Goal: Check status

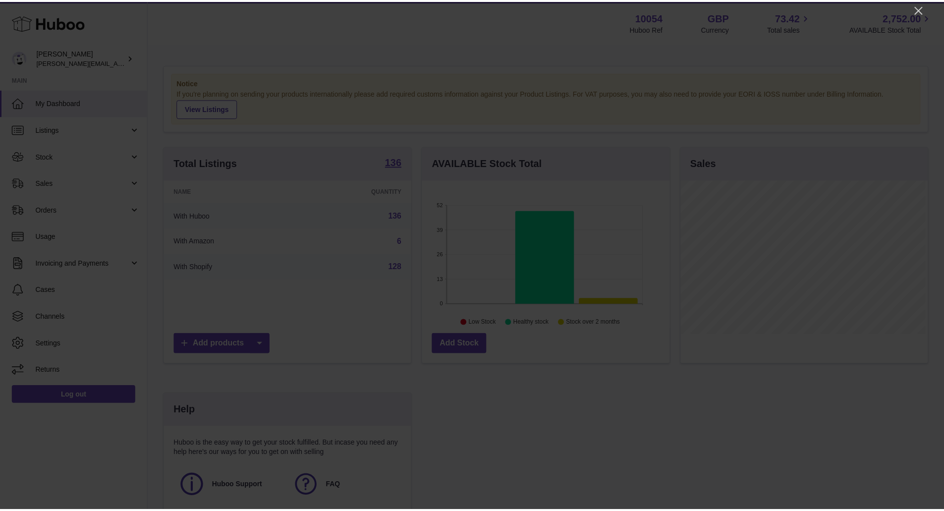
scroll to position [155, 250]
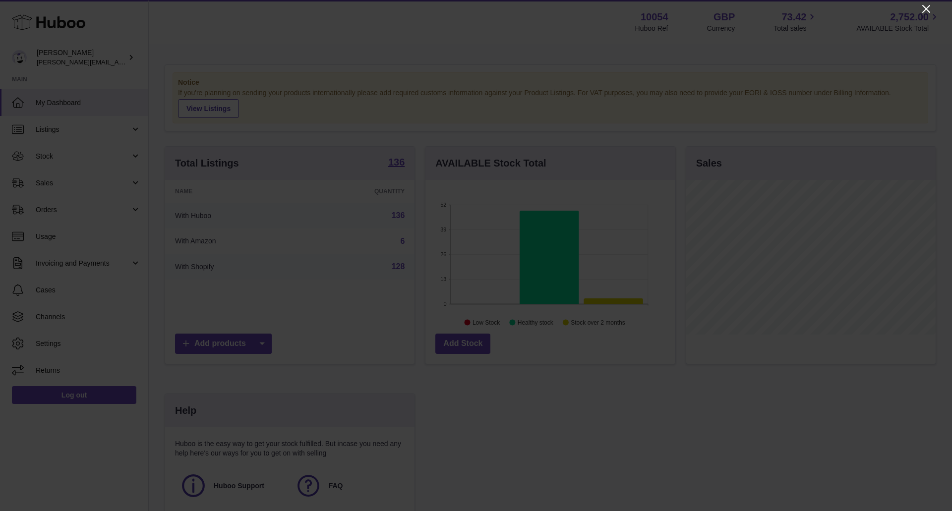
click at [923, 8] on icon "Close" at bounding box center [926, 9] width 12 height 12
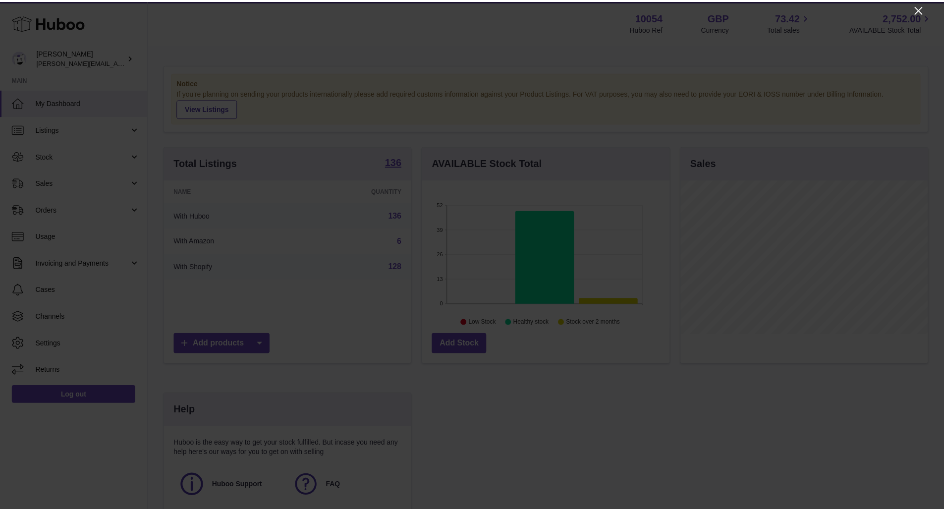
scroll to position [495517, 495425]
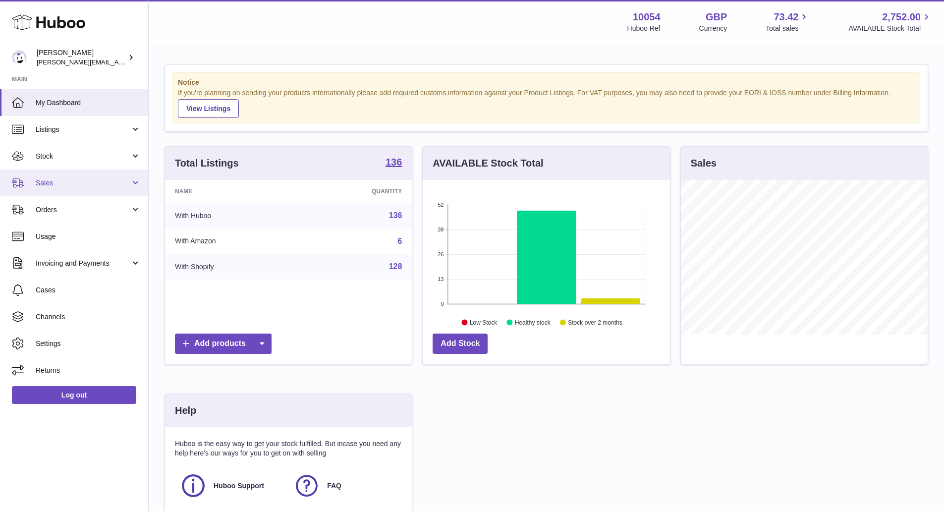
click at [119, 185] on span "Sales" at bounding box center [83, 182] width 95 height 9
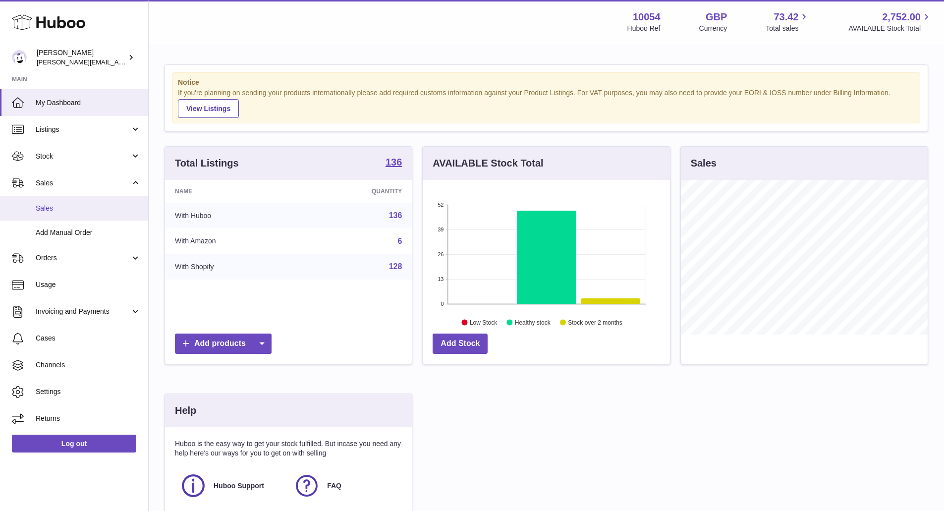
click at [107, 209] on span "Sales" at bounding box center [88, 208] width 105 height 9
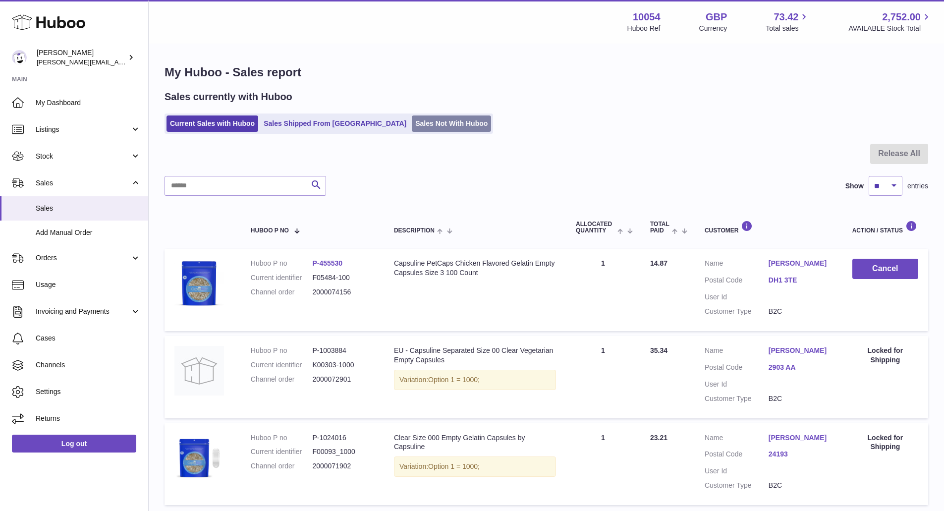
click at [412, 121] on link "Sales Not With Huboo" at bounding box center [451, 123] width 79 height 16
